Goal: Information Seeking & Learning: Learn about a topic

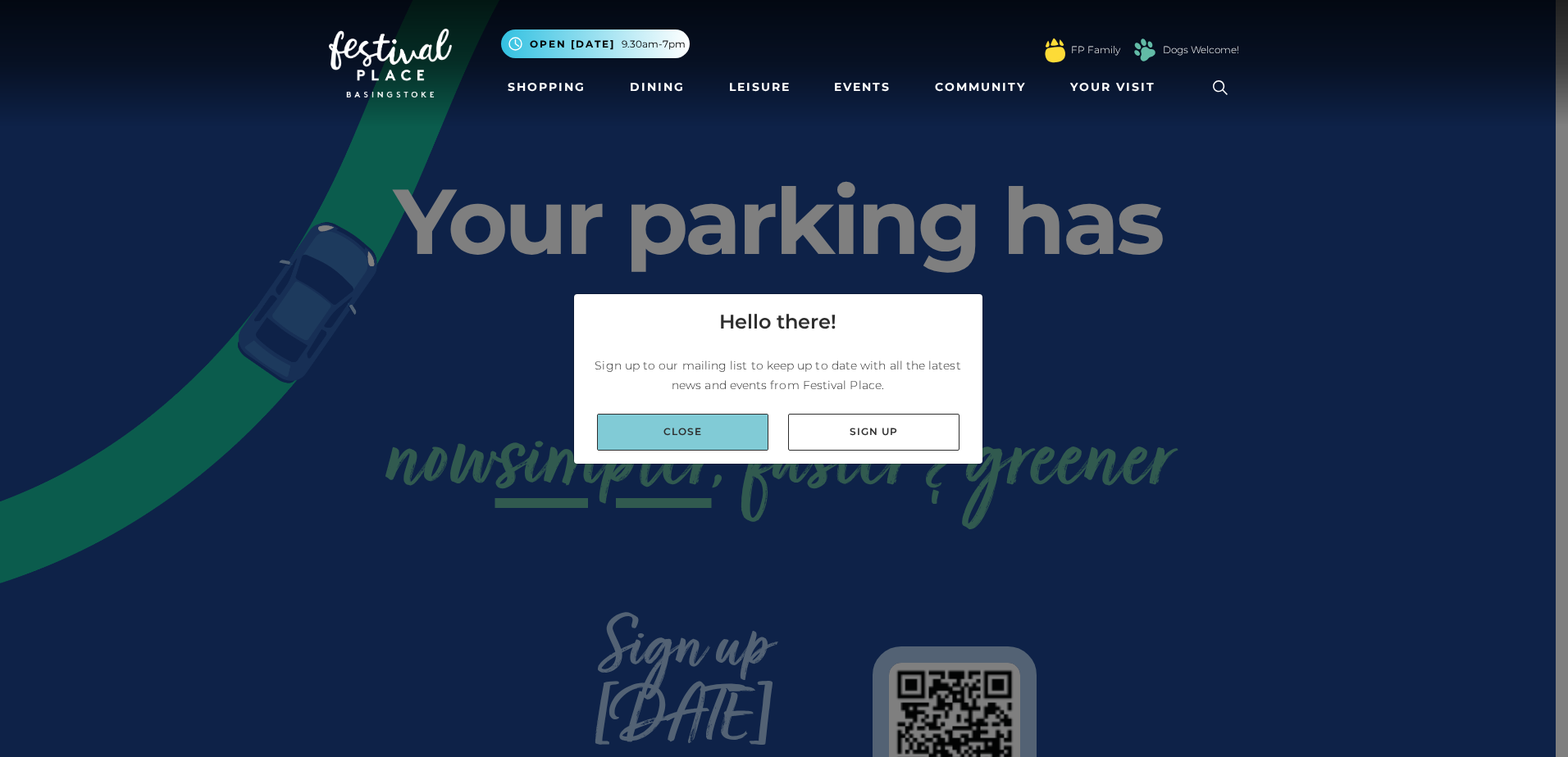
click at [701, 432] on link "Close" at bounding box center [683, 432] width 171 height 37
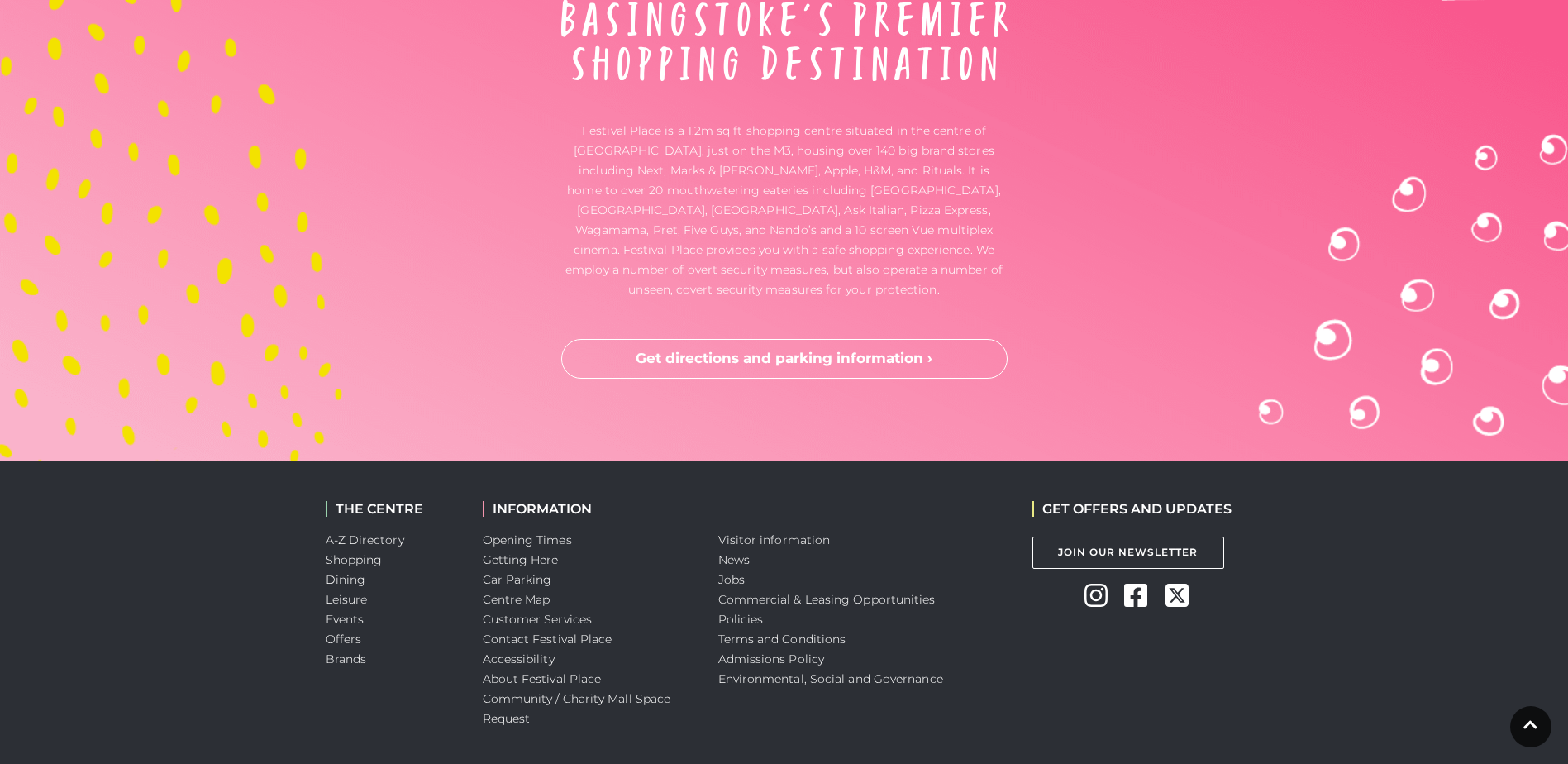
scroll to position [4362, 0]
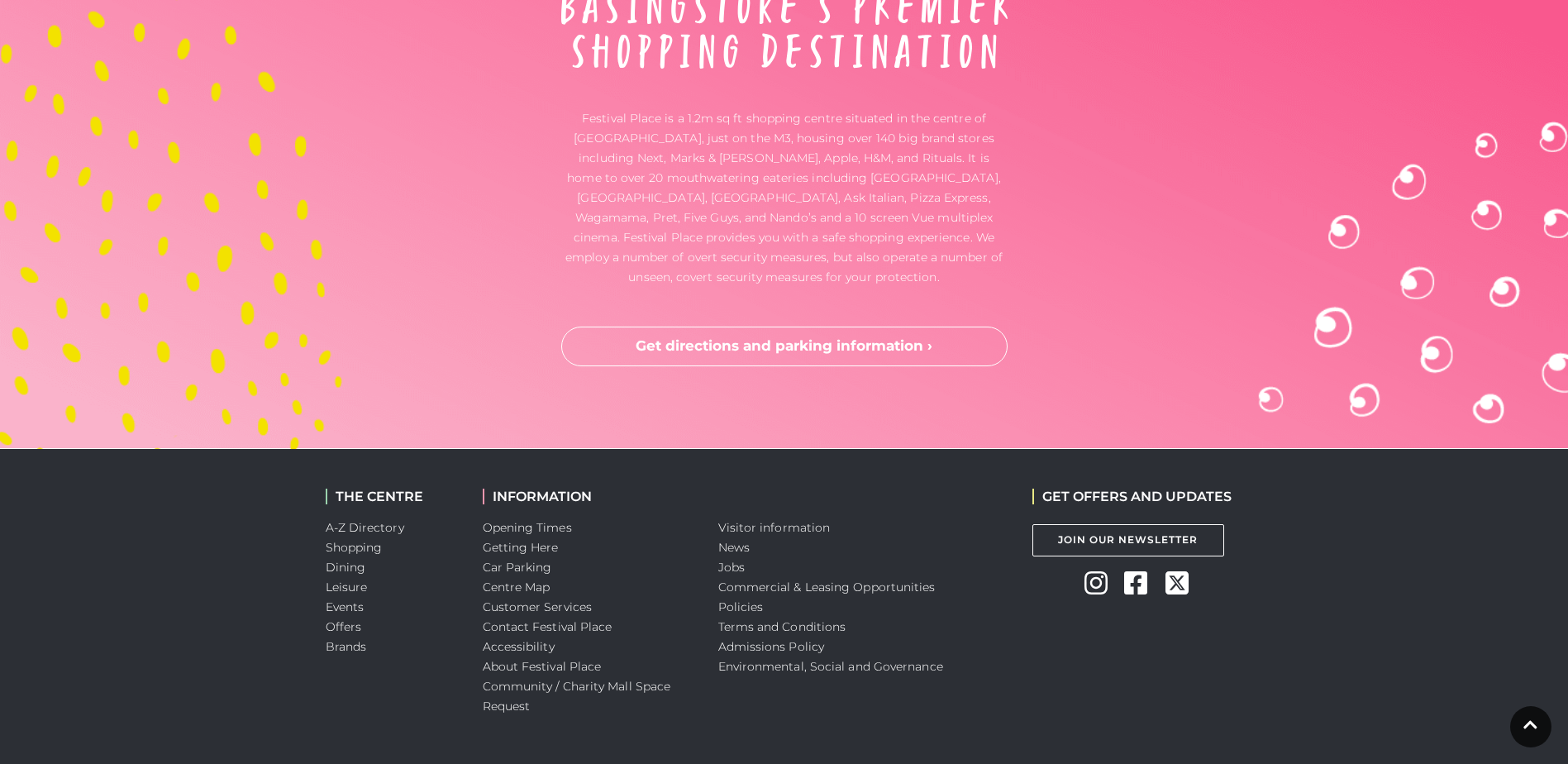
click at [483, 560] on link "Car Parking" at bounding box center [517, 568] width 69 height 15
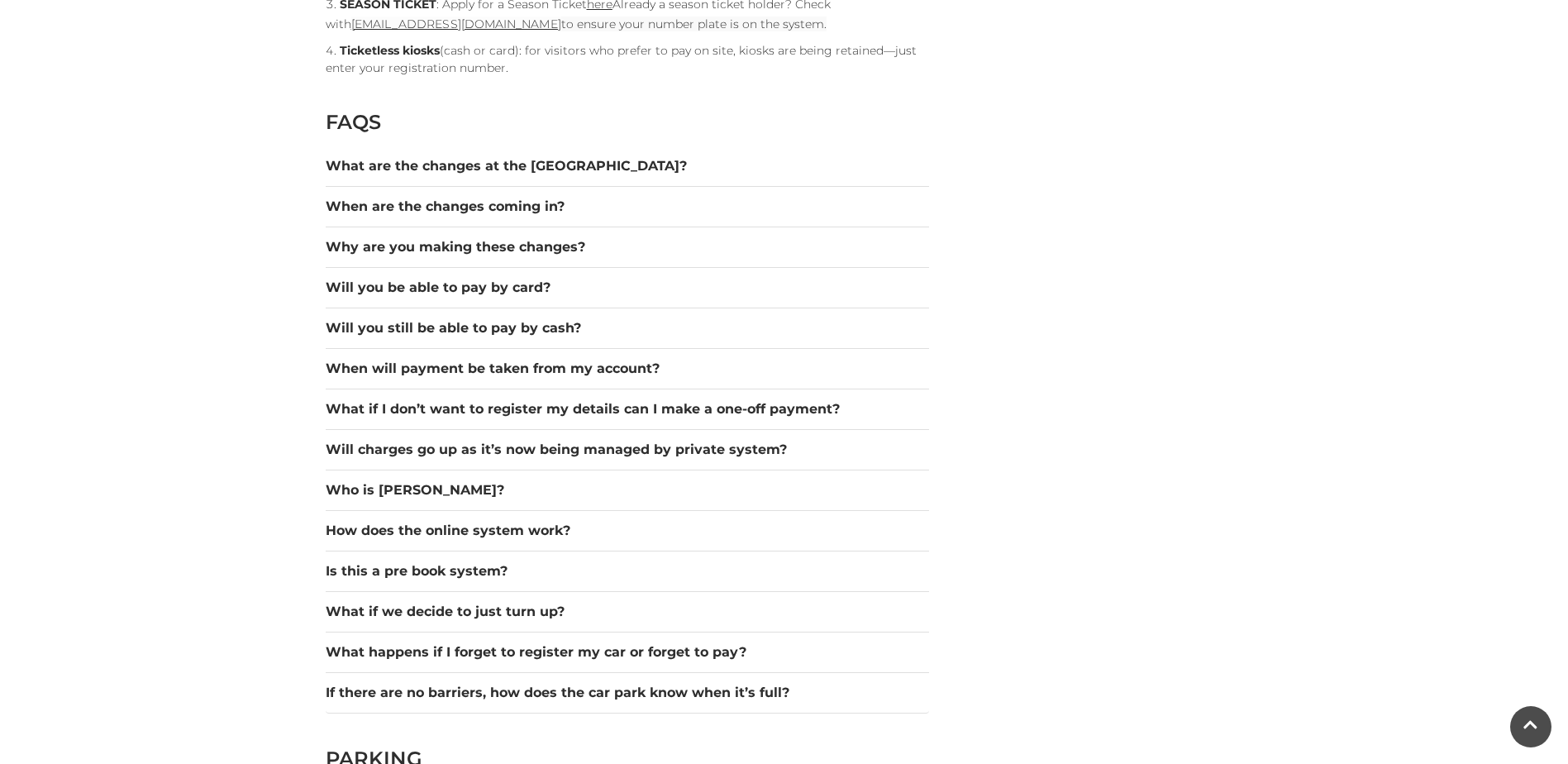
scroll to position [2316, 0]
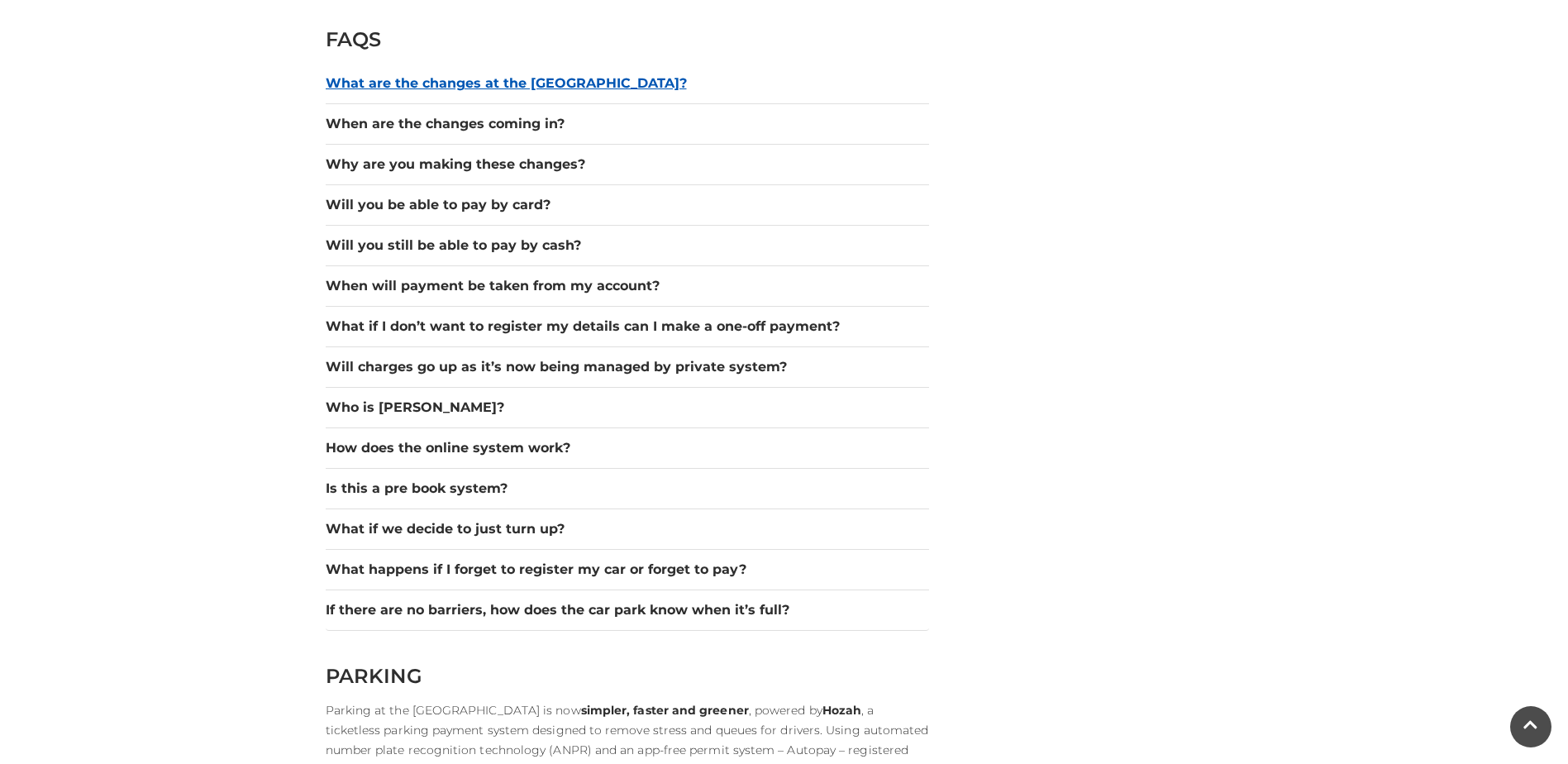
click at [385, 78] on button "What are the changes at the [GEOGRAPHIC_DATA]?" at bounding box center [627, 84] width 604 height 20
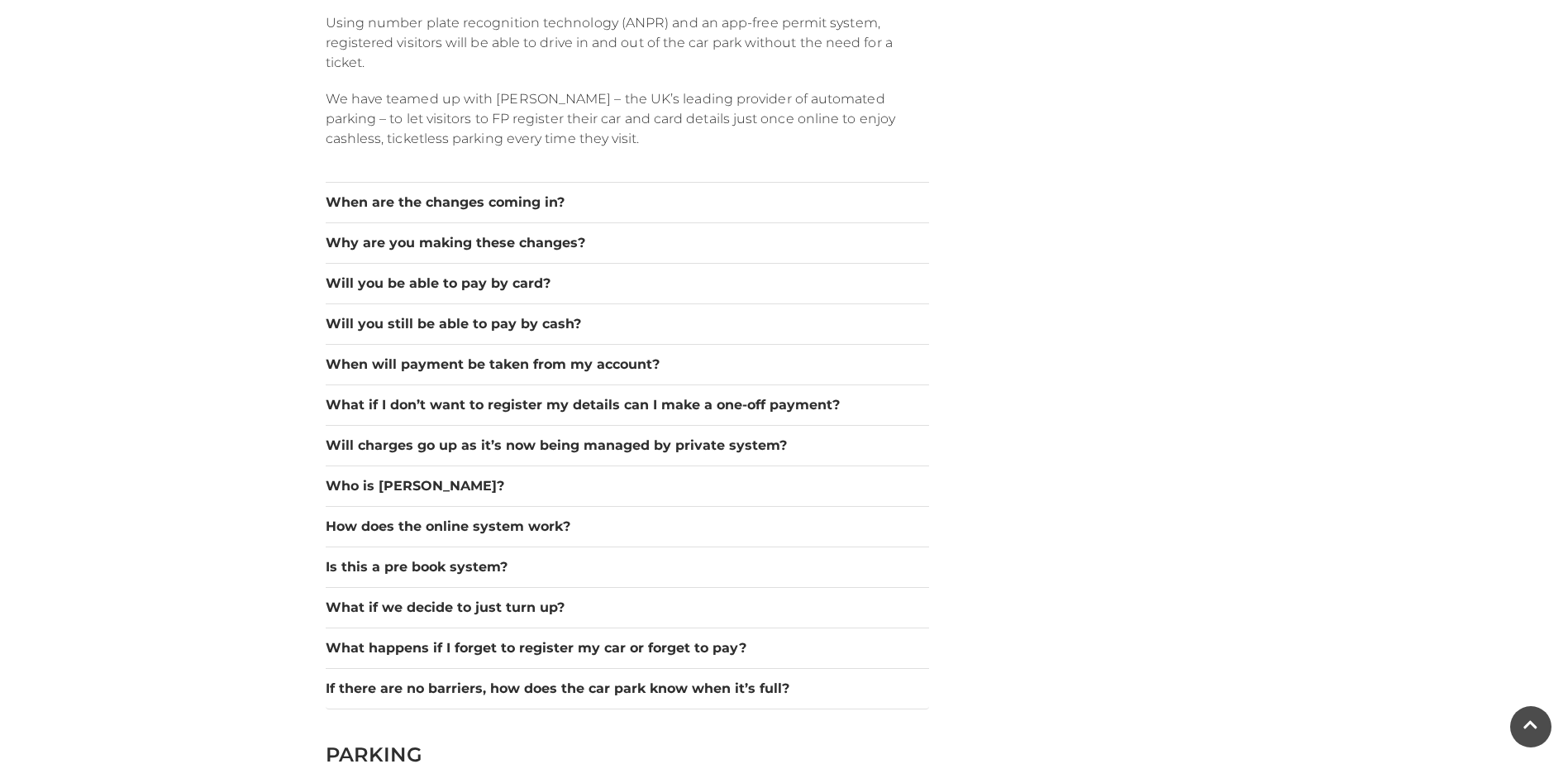
scroll to position [2481, 0]
click at [404, 206] on button "When are the changes coming in?" at bounding box center [627, 200] width 604 height 20
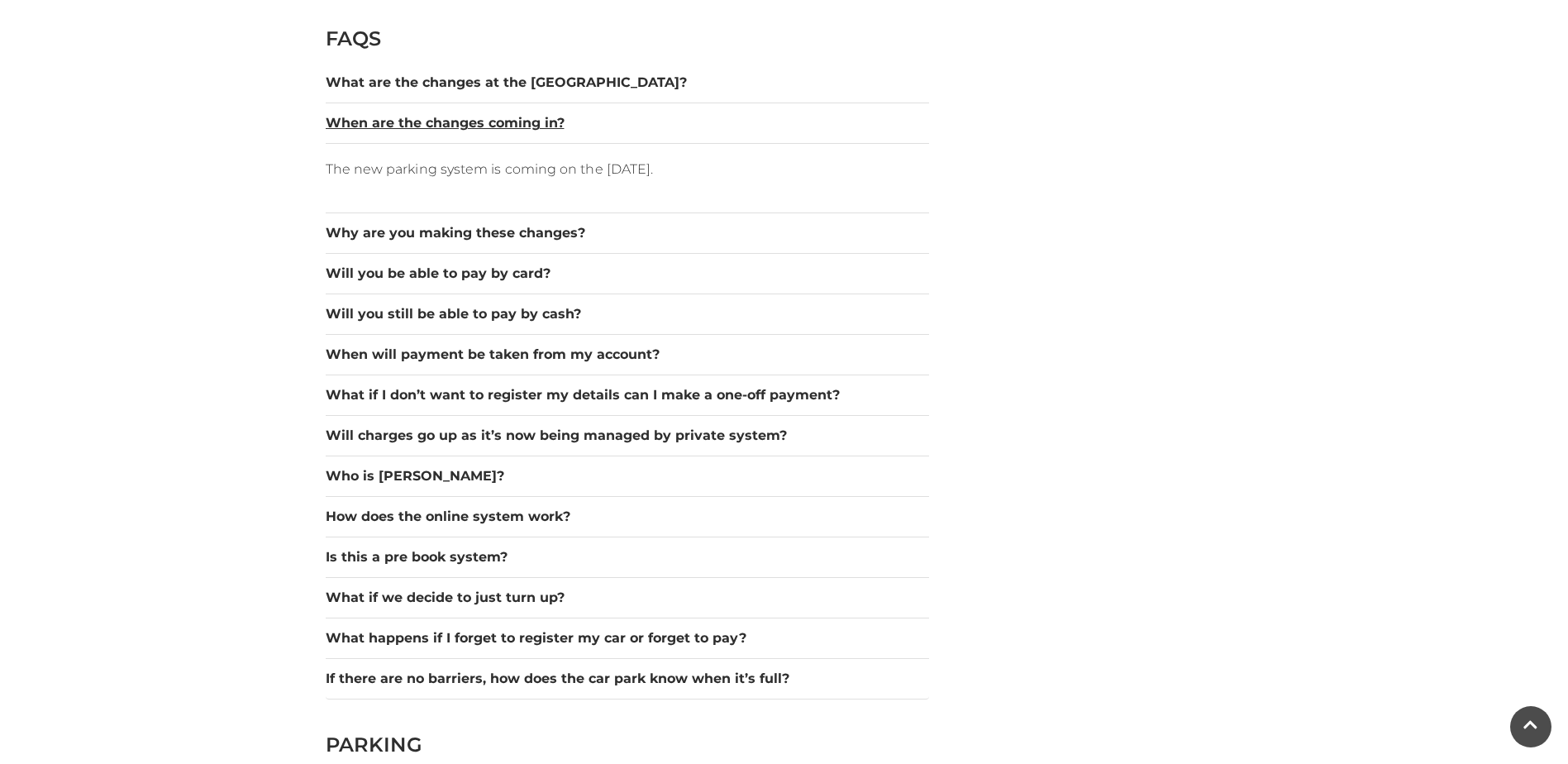
scroll to position [2316, 0]
click at [409, 317] on button "Will you still be able to pay by cash?" at bounding box center [627, 316] width 604 height 20
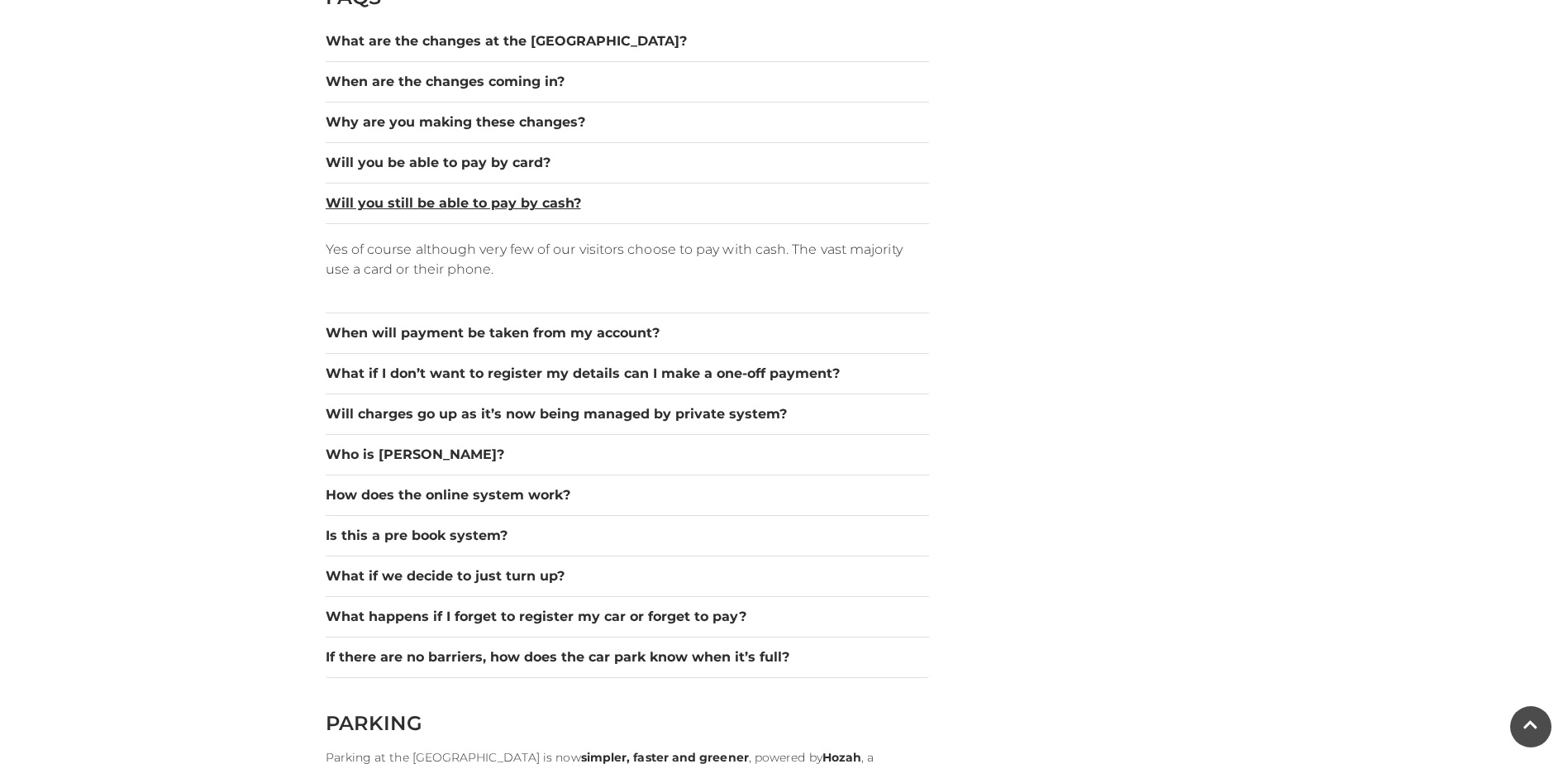
scroll to position [2398, 0]
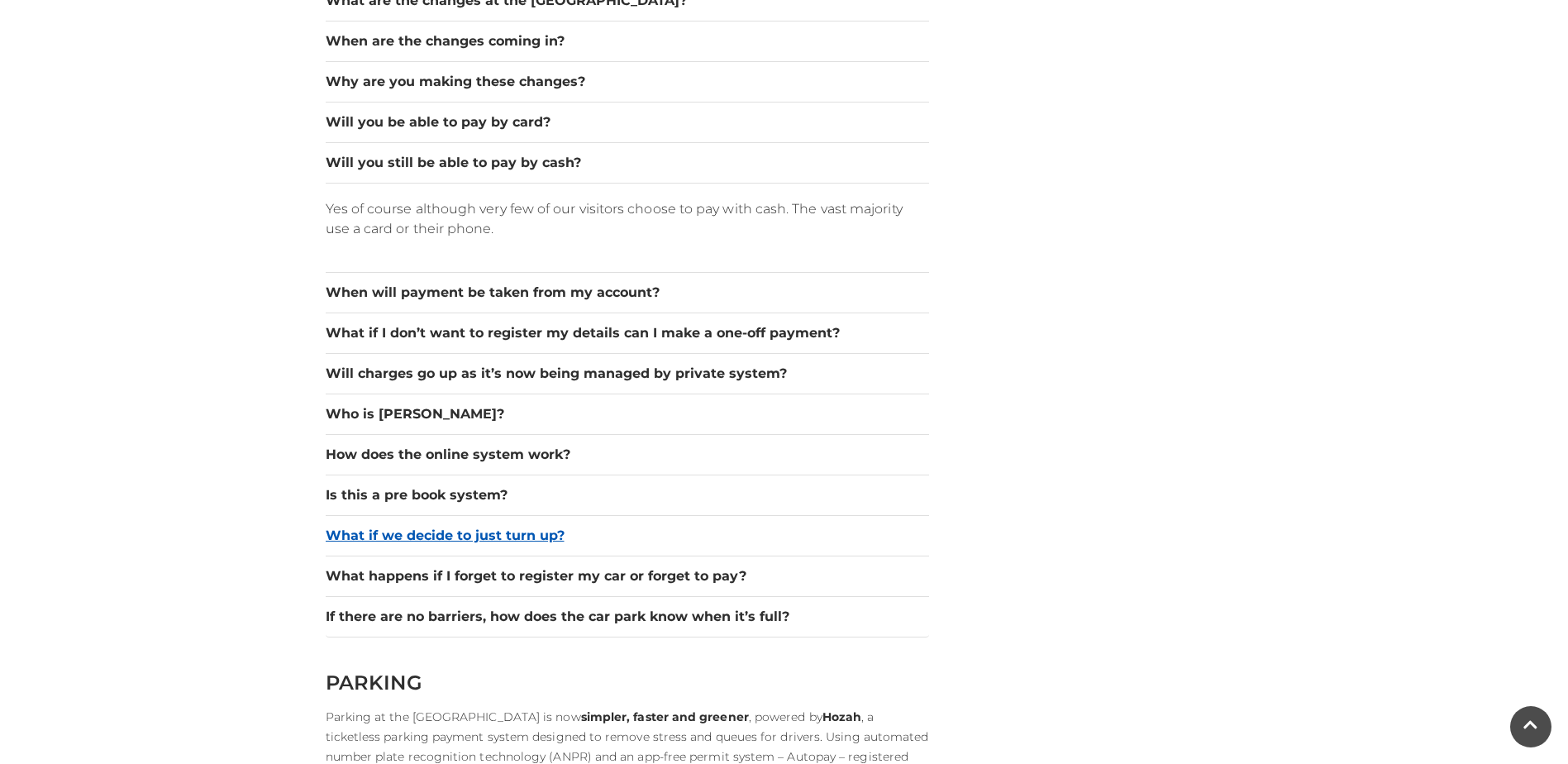
click at [337, 534] on button "What if we decide to just turn up?" at bounding box center [627, 536] width 604 height 20
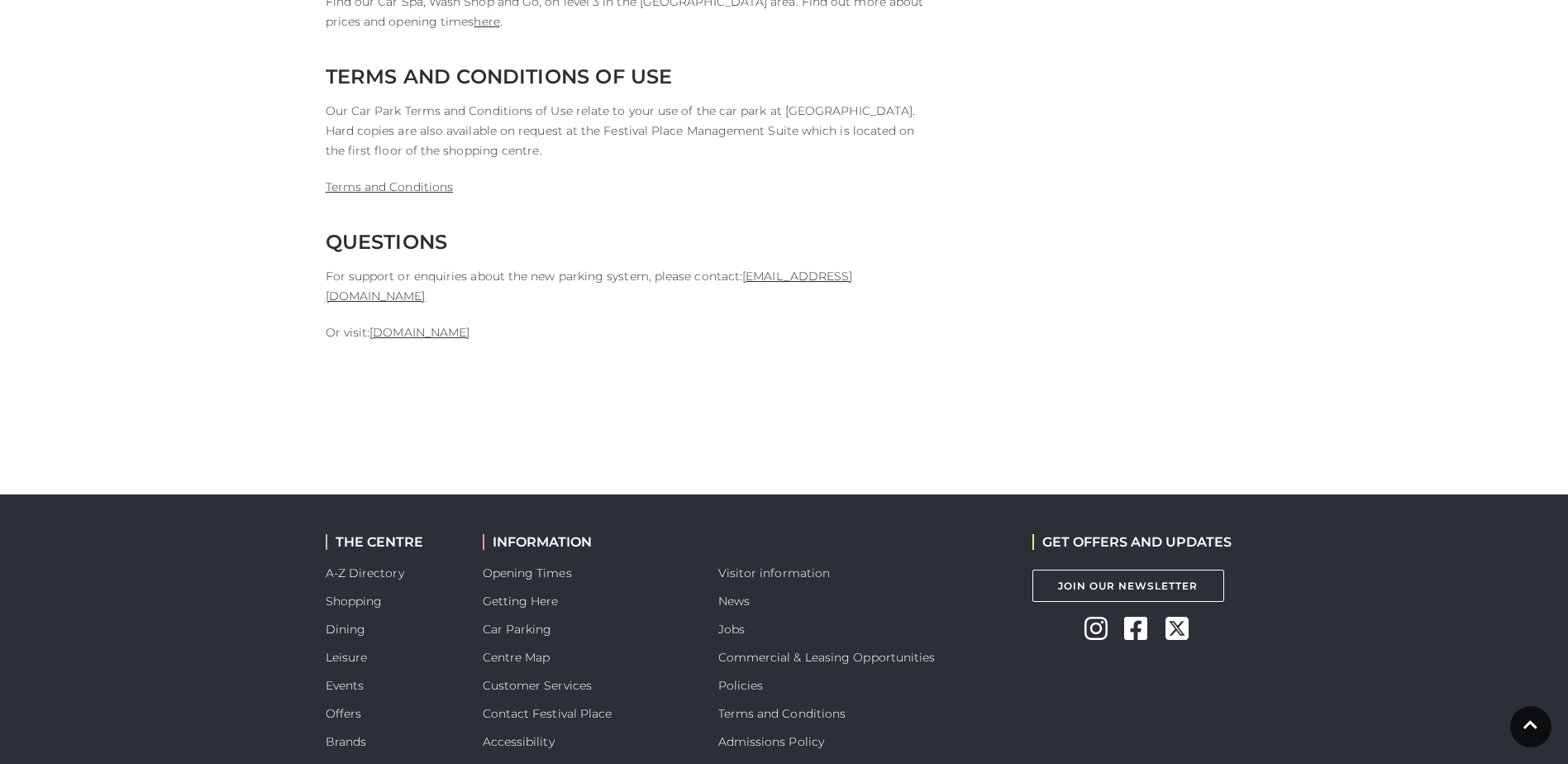
scroll to position [4383, 0]
